Goal: Task Accomplishment & Management: Use online tool/utility

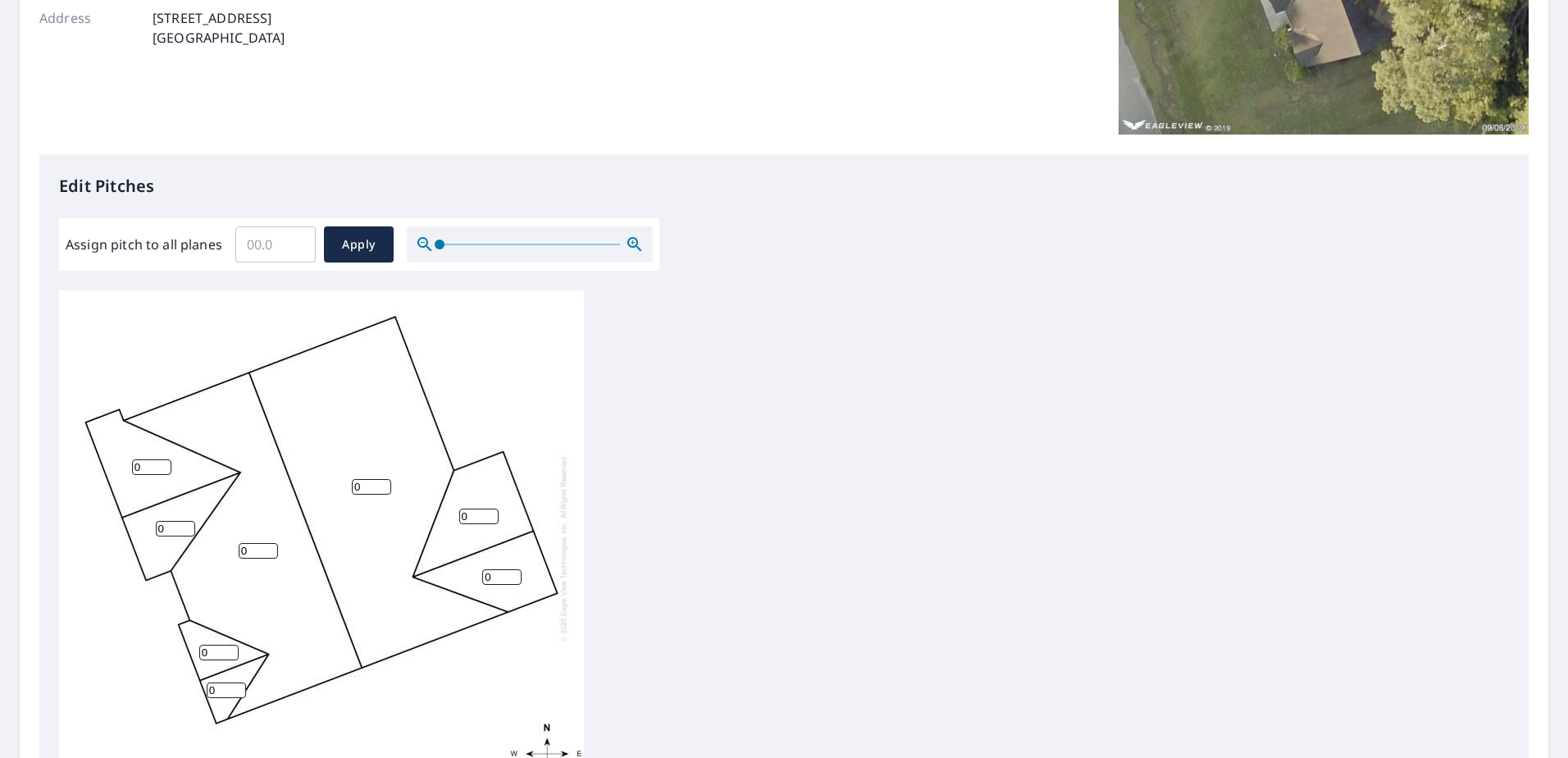
scroll to position [410, 0]
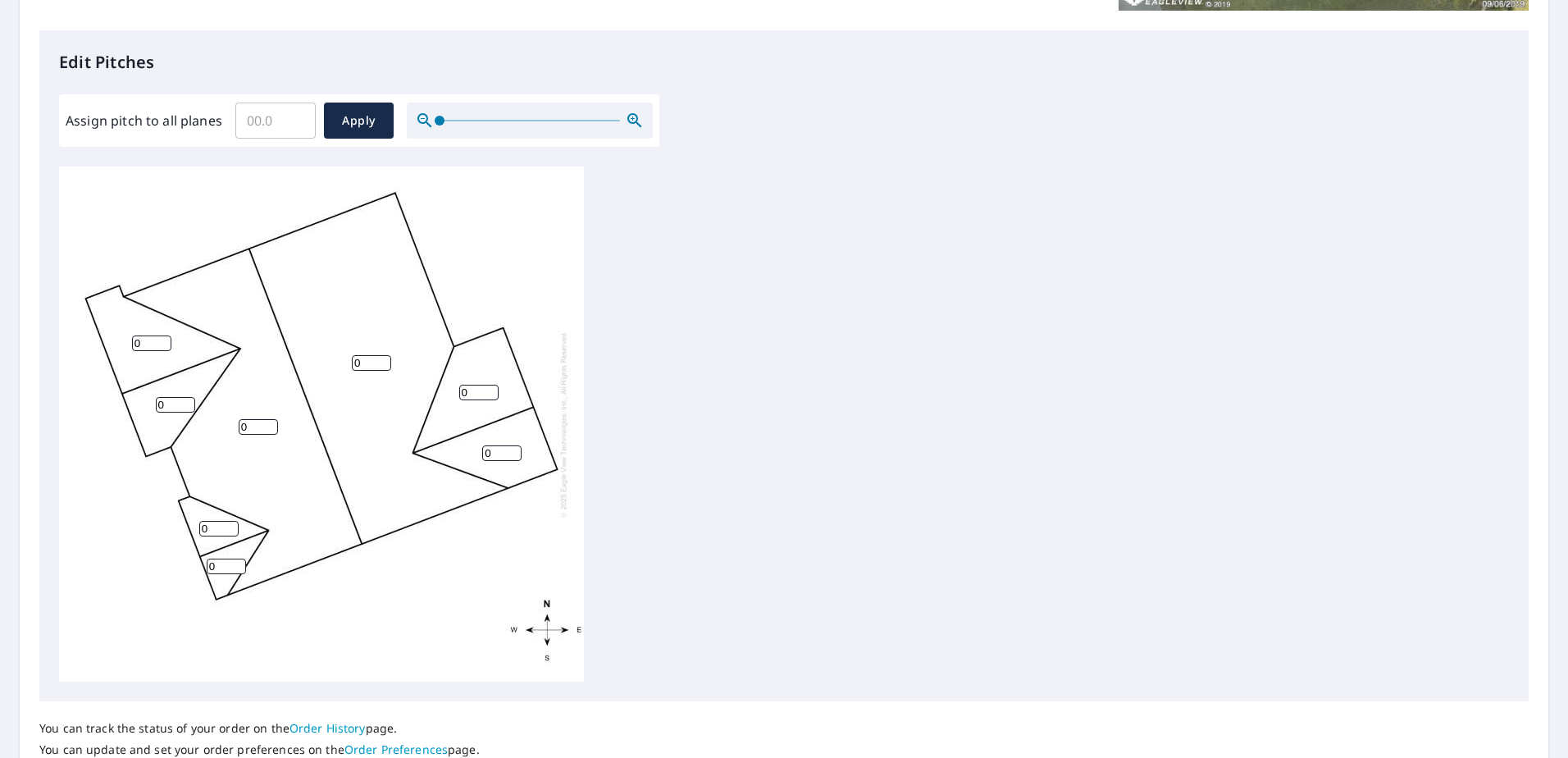
click at [145, 340] on input "0" at bounding box center [151, 343] width 40 height 16
type input "8"
click at [168, 402] on input "0" at bounding box center [176, 404] width 40 height 16
type input "8"
drag, startPoint x: 212, startPoint y: 529, endPoint x: 242, endPoint y: 535, distance: 30.6
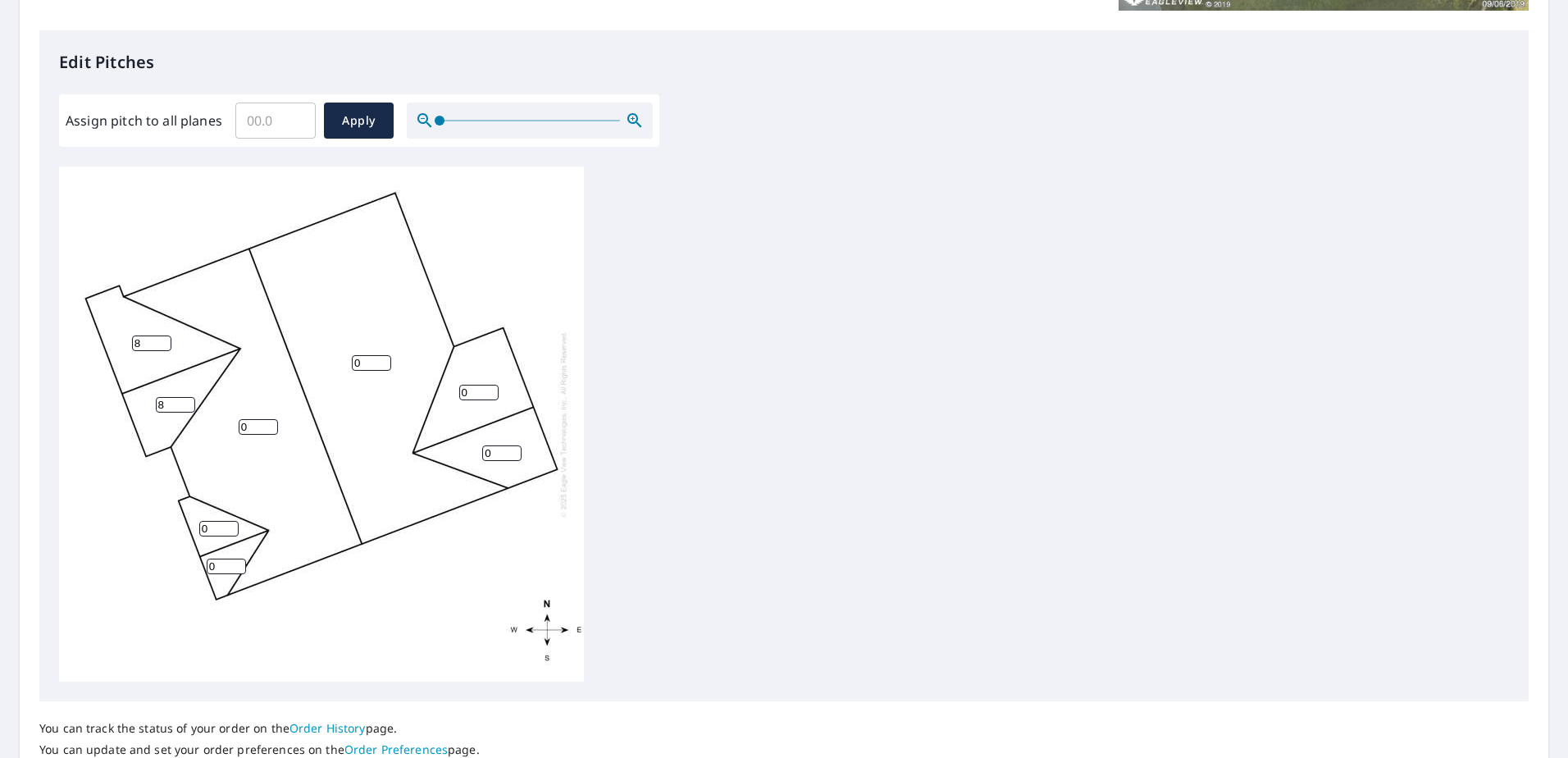
click at [213, 529] on input "0" at bounding box center [219, 529] width 40 height 16
type input "8"
click at [227, 567] on input "0" at bounding box center [227, 566] width 40 height 16
type input "8"
click at [260, 423] on input "0" at bounding box center [259, 427] width 40 height 16
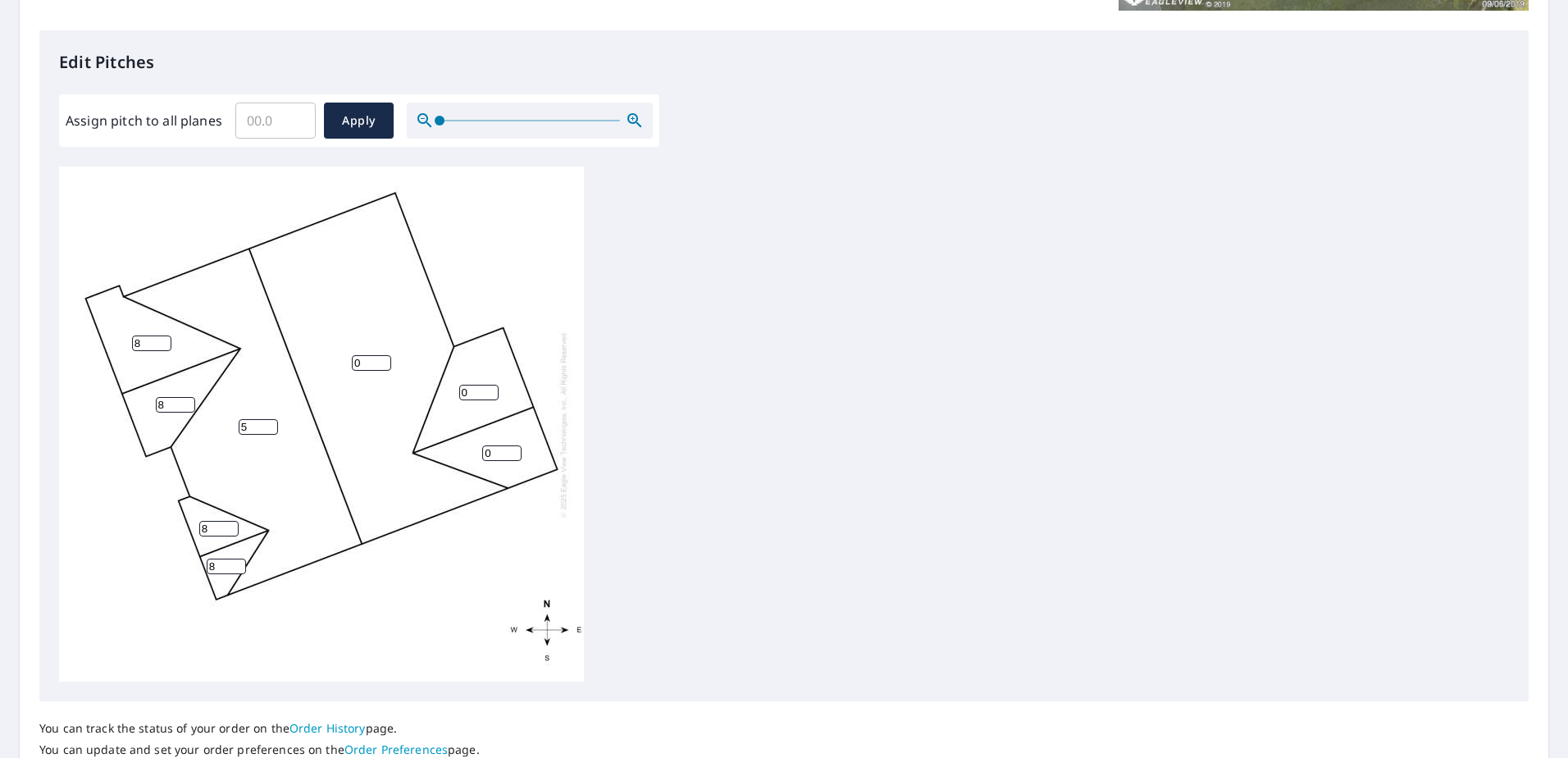
type input "5"
click at [364, 361] on input "0" at bounding box center [372, 363] width 40 height 16
type input "5"
click at [472, 392] on input "0" at bounding box center [479, 392] width 40 height 16
type input "8"
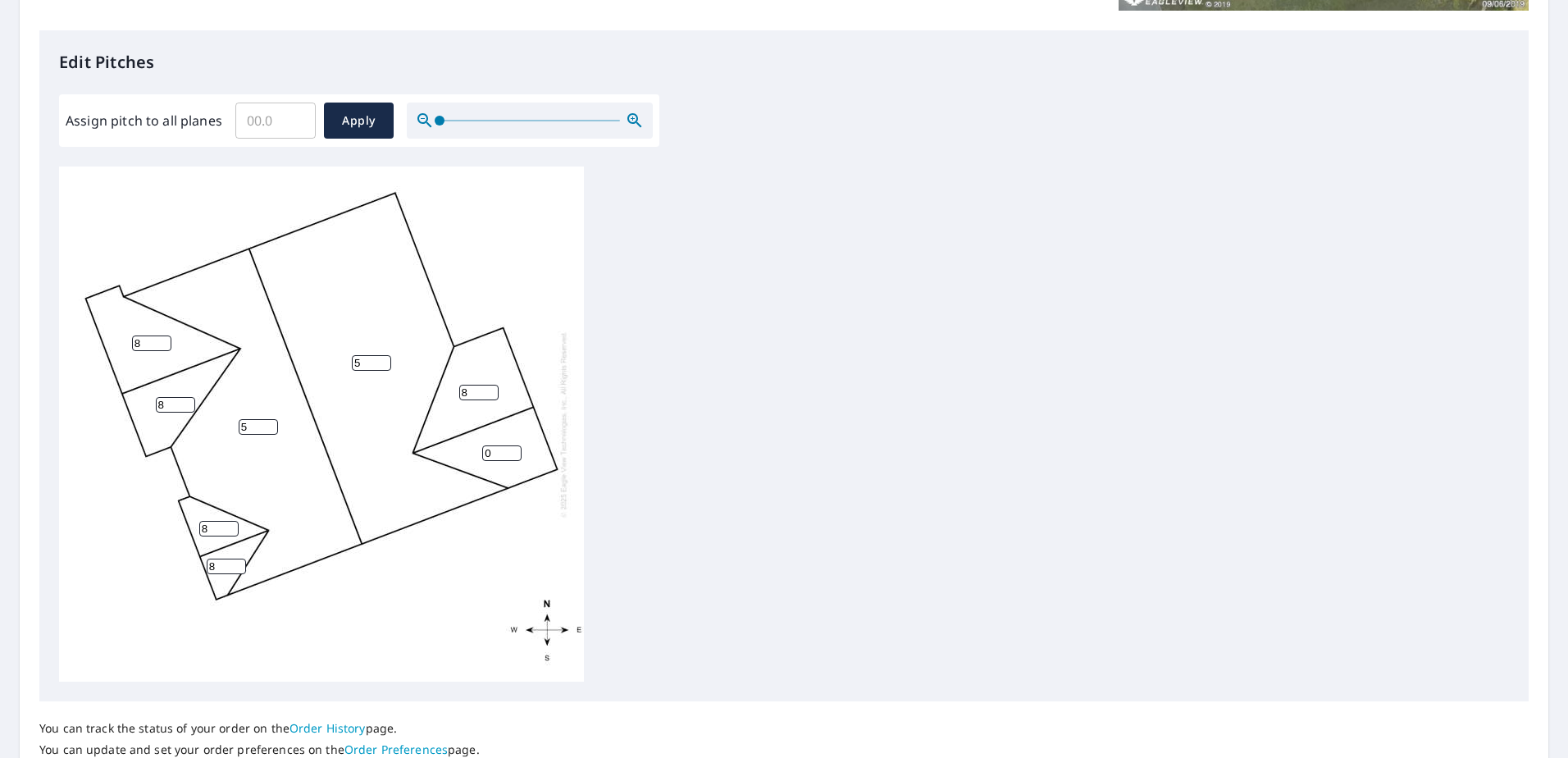
click at [498, 450] on input "0" at bounding box center [502, 453] width 40 height 16
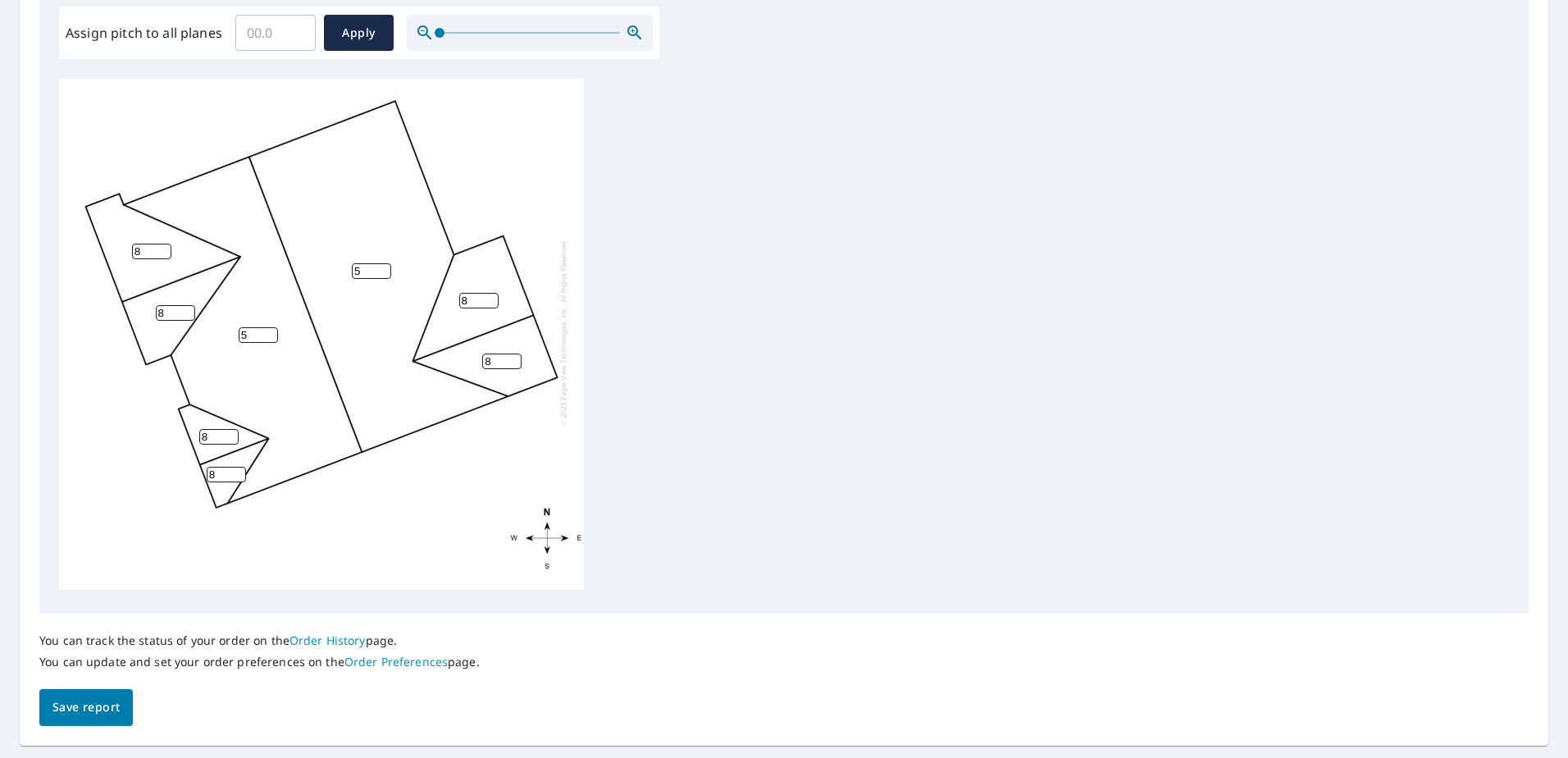
scroll to position [540, 0]
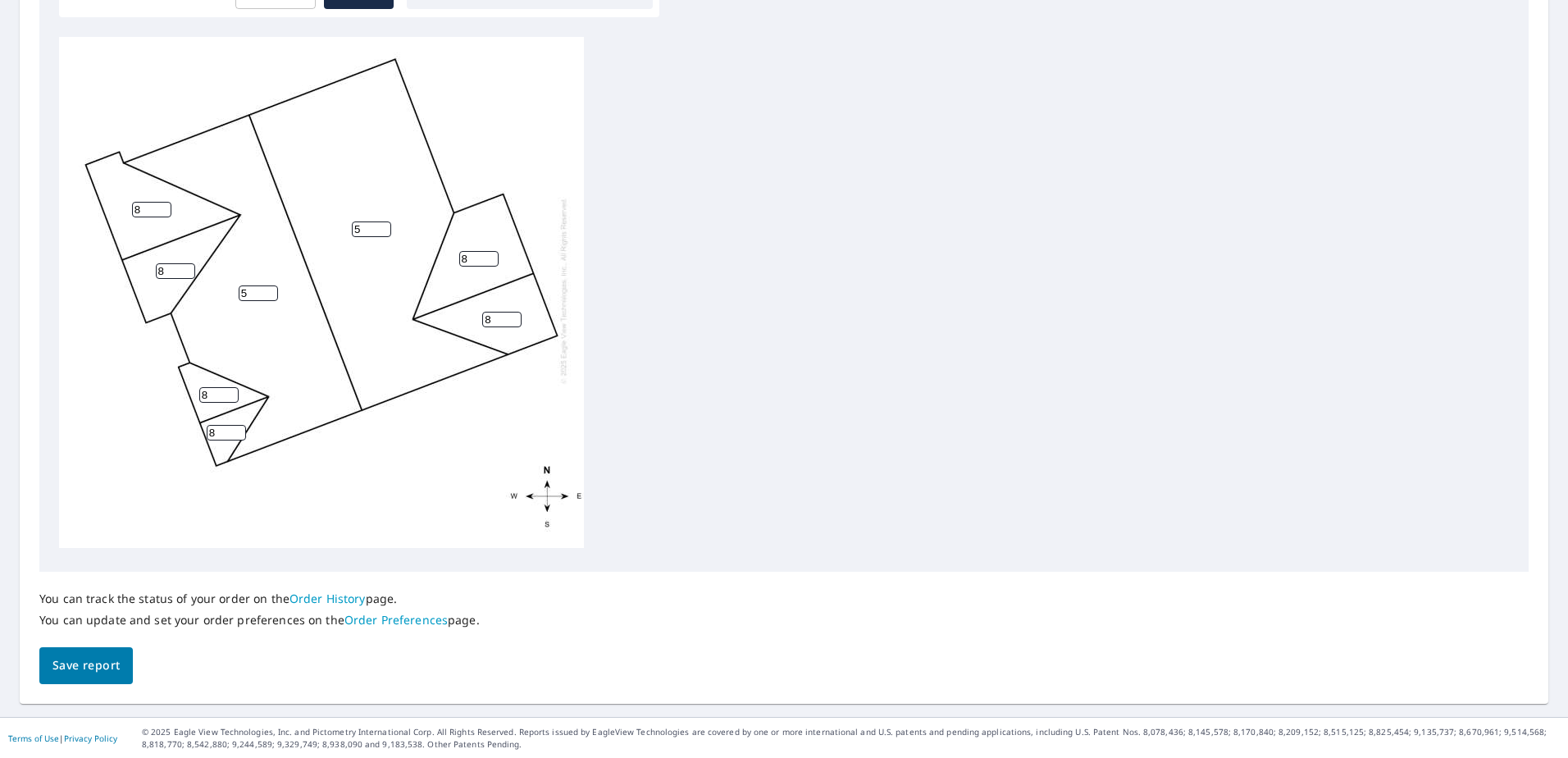
type input "8"
click at [108, 664] on span "Save report" at bounding box center [87, 666] width 68 height 21
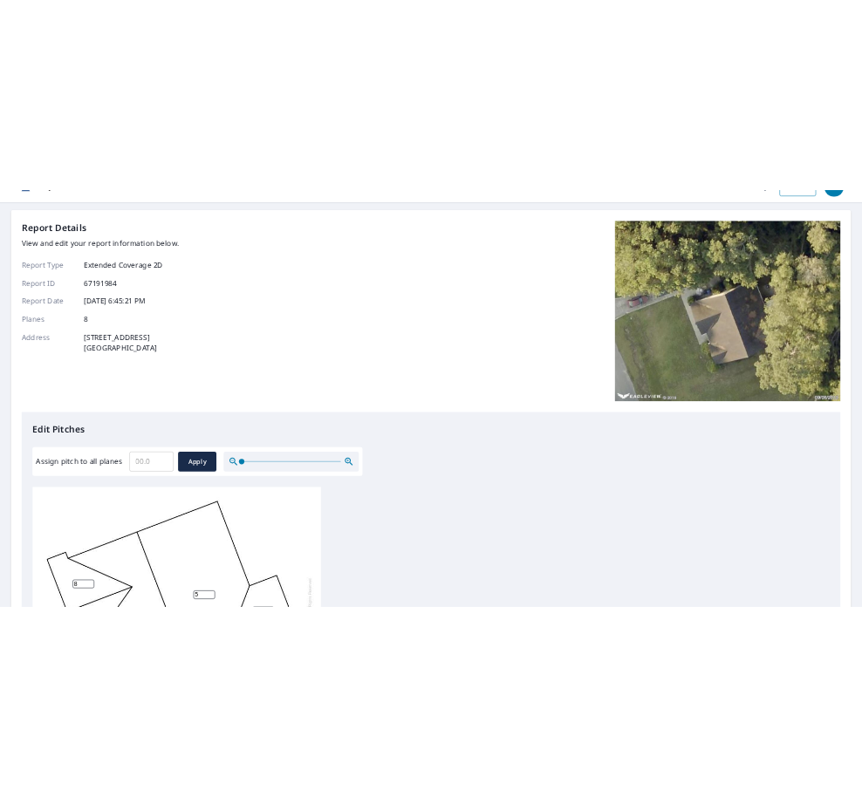
scroll to position [0, 0]
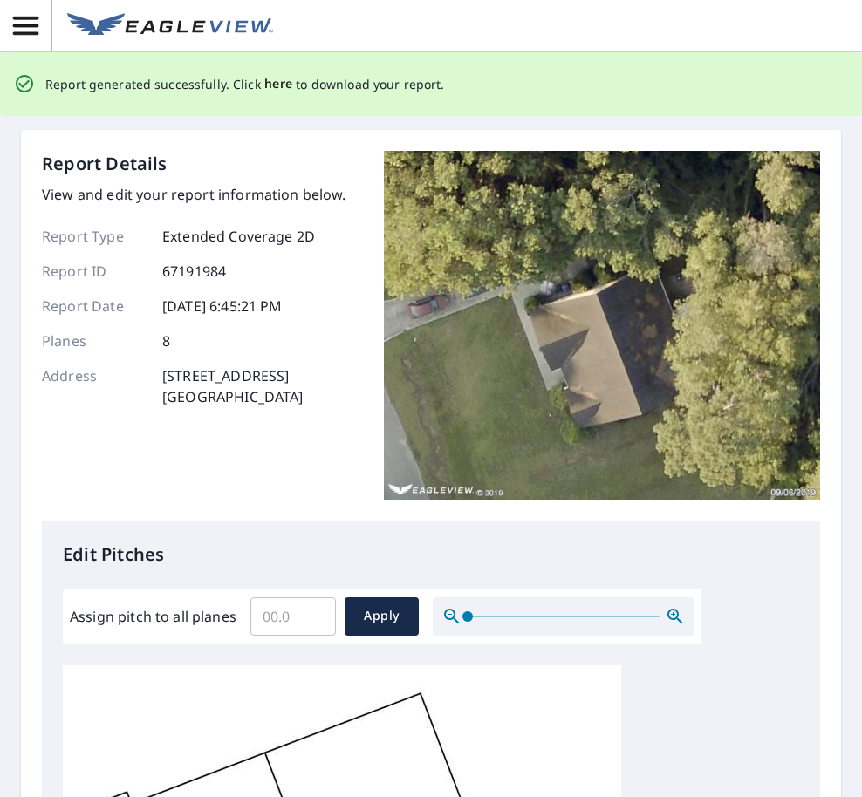
click at [267, 91] on span "here" at bounding box center [278, 84] width 29 height 22
